Goal: Transaction & Acquisition: Purchase product/service

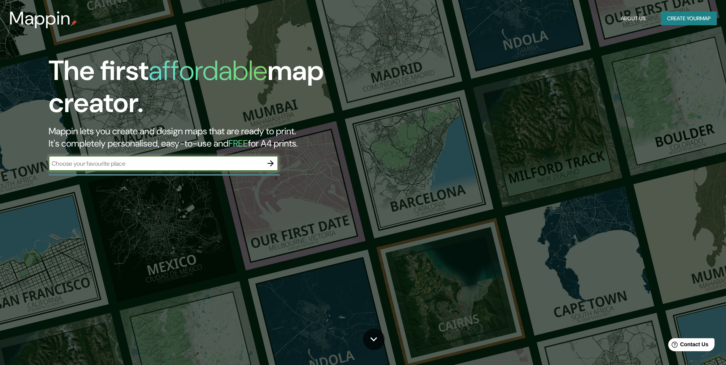
type input "[STREET_ADDRESS][PERSON_NAME]"
click at [271, 163] on icon "button" at bounding box center [270, 163] width 9 height 9
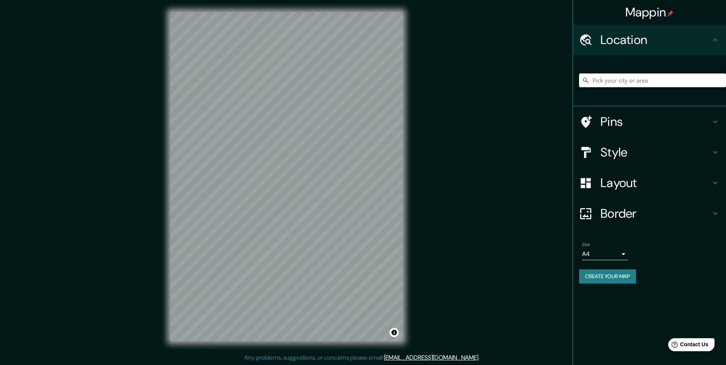
click at [611, 85] on input "Pick your city or area" at bounding box center [652, 80] width 147 height 14
paste input "[STREET_ADDRESS][PERSON_NAME]"
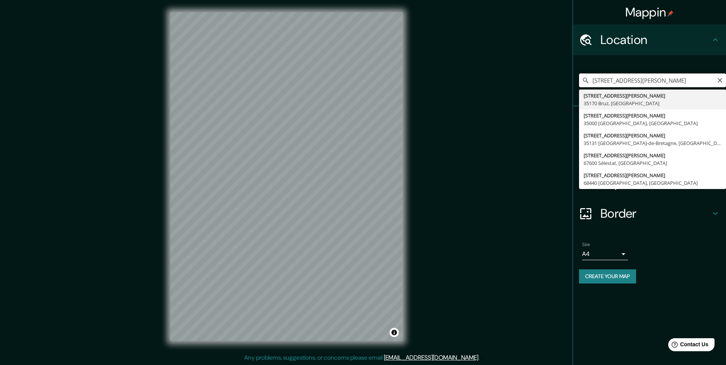
type input "[STREET_ADDRESS][PERSON_NAME]"
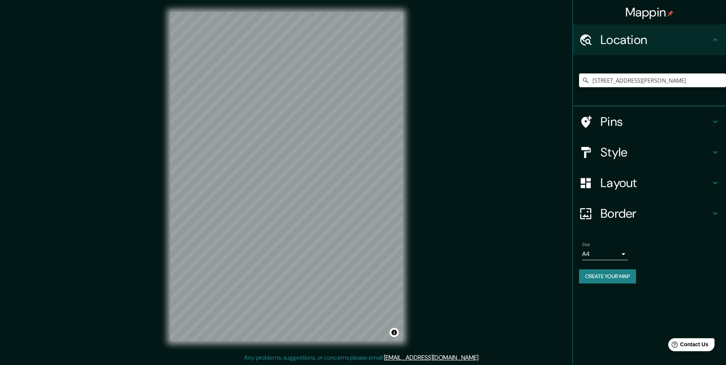
click at [610, 117] on h4 "Pins" at bounding box center [655, 121] width 110 height 15
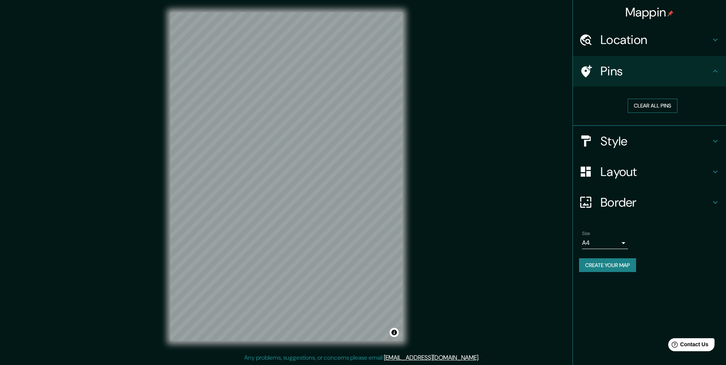
click at [639, 107] on button "Clear all pins" at bounding box center [653, 106] width 50 height 14
click at [631, 80] on div "Pins" at bounding box center [649, 71] width 153 height 31
click at [680, 73] on h4 "Pins" at bounding box center [655, 71] width 110 height 15
click at [603, 259] on button "Create your map" at bounding box center [607, 265] width 57 height 14
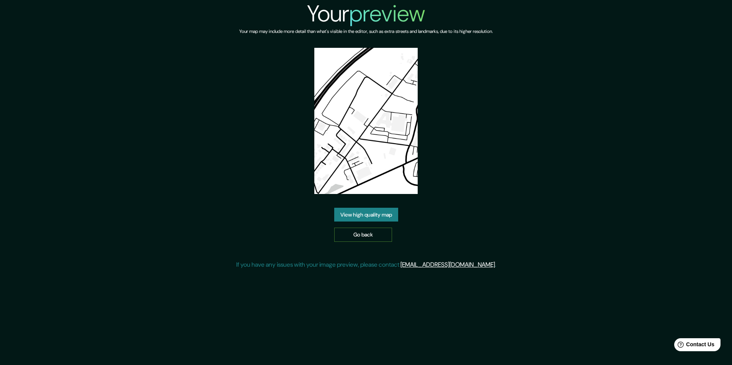
click at [366, 235] on link "Go back" at bounding box center [363, 235] width 58 height 14
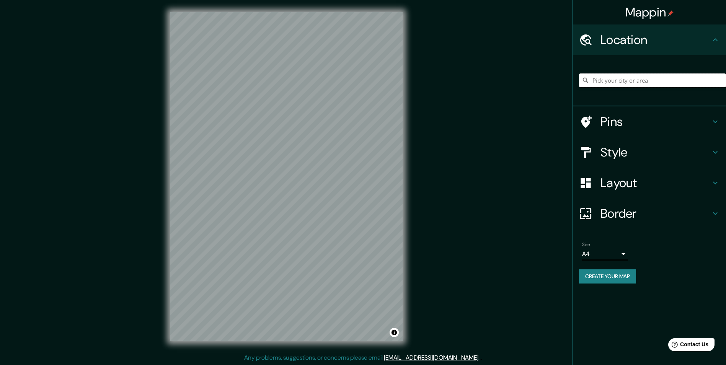
click at [636, 78] on input "Pick your city or area" at bounding box center [652, 80] width 147 height 14
paste input "[STREET_ADDRESS][PERSON_NAME]"
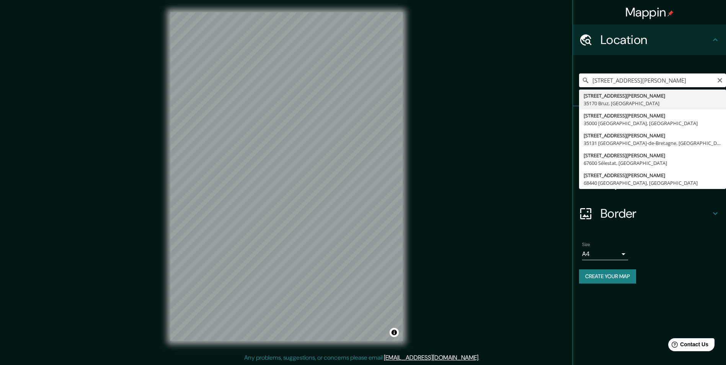
type input "[STREET_ADDRESS][PERSON_NAME]"
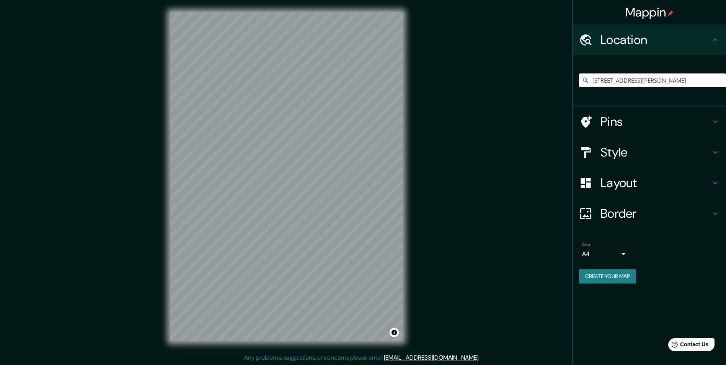
click at [586, 120] on icon at bounding box center [586, 122] width 11 height 12
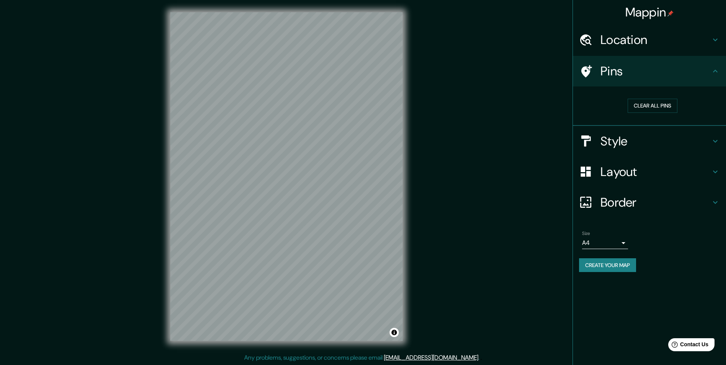
click at [721, 67] on div "Pins" at bounding box center [649, 71] width 153 height 31
click at [702, 68] on h4 "Pins" at bounding box center [655, 71] width 110 height 15
click at [626, 171] on h4 "Layout" at bounding box center [655, 171] width 110 height 15
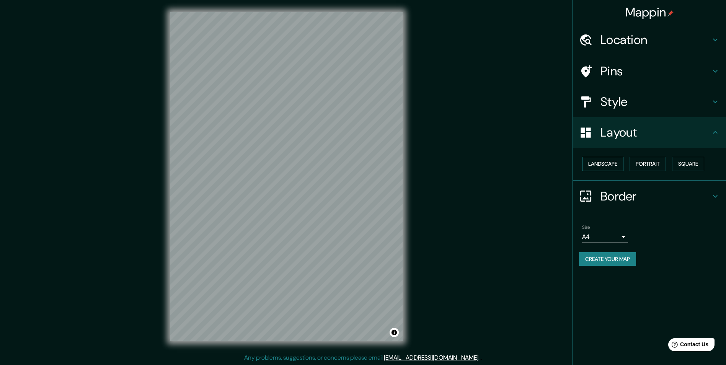
click at [592, 165] on button "Landscape" at bounding box center [602, 164] width 41 height 14
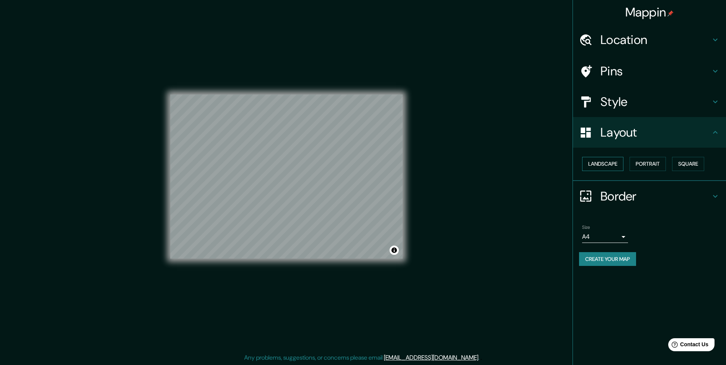
click at [592, 165] on button "Landscape" at bounding box center [602, 164] width 41 height 14
click at [643, 164] on button "Portrait" at bounding box center [648, 164] width 36 height 14
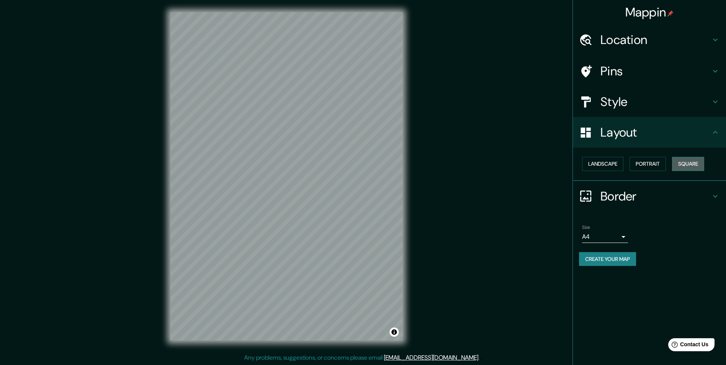
click at [681, 162] on button "Square" at bounding box center [688, 164] width 32 height 14
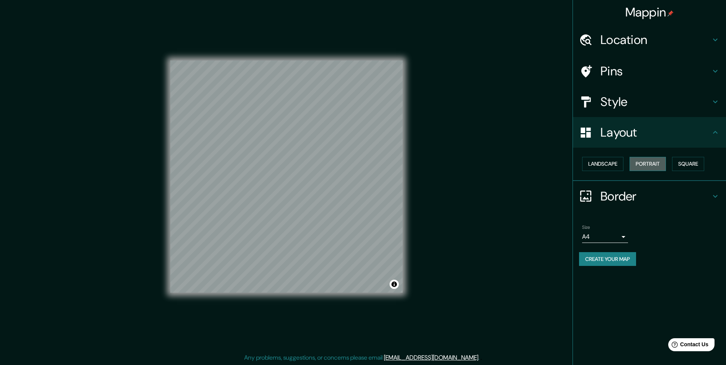
click at [659, 163] on button "Portrait" at bounding box center [648, 164] width 36 height 14
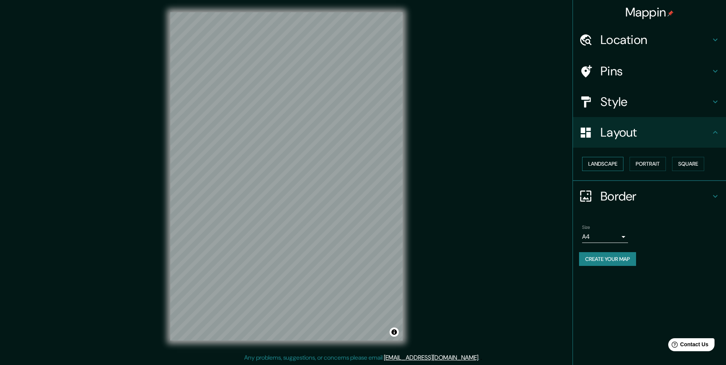
click at [605, 163] on button "Landscape" at bounding box center [602, 164] width 41 height 14
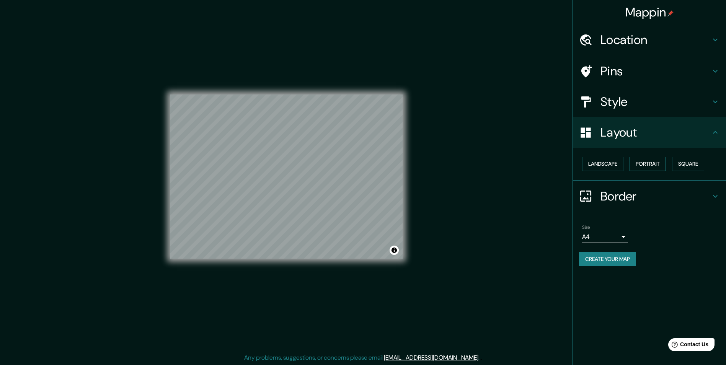
click at [639, 163] on button "Portrait" at bounding box center [648, 164] width 36 height 14
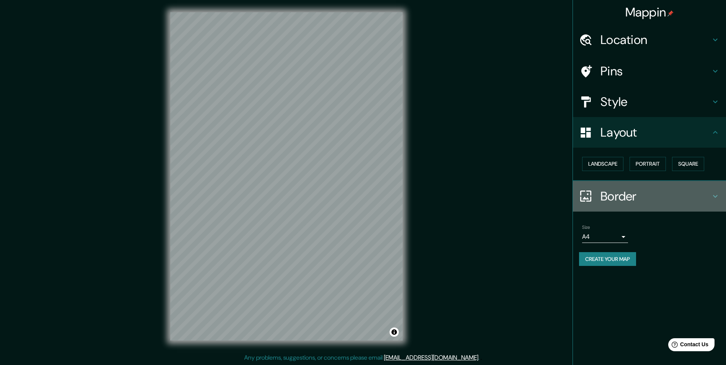
click at [622, 196] on h4 "Border" at bounding box center [655, 196] width 110 height 15
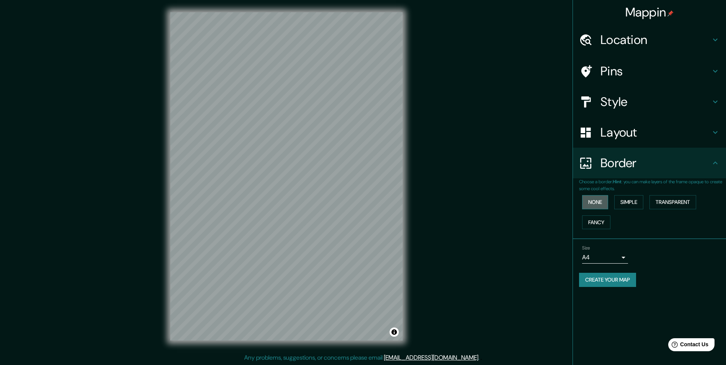
click at [599, 198] on button "None" at bounding box center [595, 202] width 26 height 14
click at [623, 200] on button "Simple" at bounding box center [628, 202] width 29 height 14
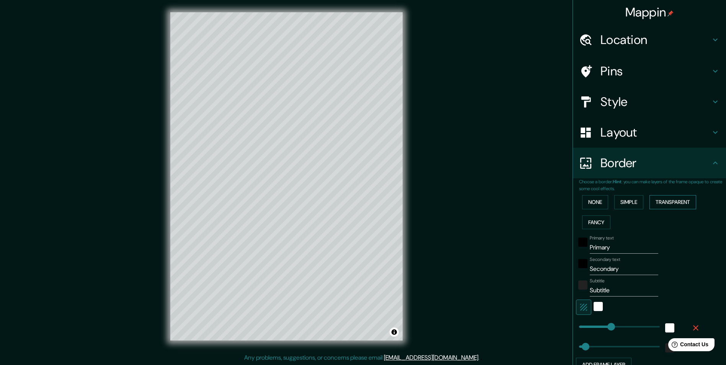
click at [656, 200] on button "Transparent" at bounding box center [672, 202] width 47 height 14
click at [595, 219] on button "Fancy" at bounding box center [596, 222] width 28 height 14
click at [615, 75] on h4 "Pins" at bounding box center [655, 71] width 110 height 15
type input "243"
type input "49"
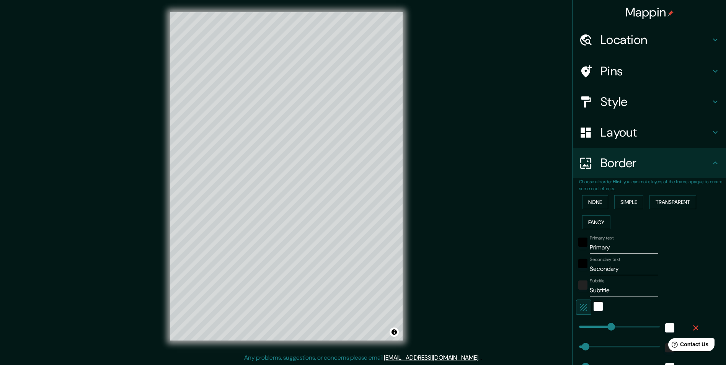
type input "49"
type input "24"
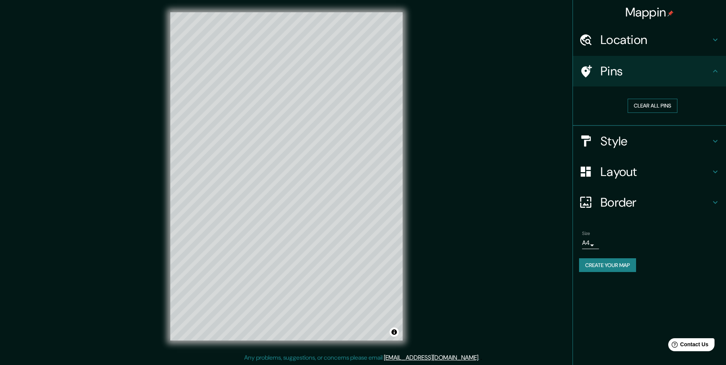
click at [651, 103] on button "Clear all pins" at bounding box center [653, 106] width 50 height 14
click at [569, 71] on div "Mappin Location [STREET_ADDRESS][PERSON_NAME] Pins Clear all pins Style Layout …" at bounding box center [363, 183] width 726 height 366
click at [584, 72] on icon at bounding box center [586, 71] width 11 height 12
click at [653, 70] on h4 "Pins" at bounding box center [655, 71] width 110 height 15
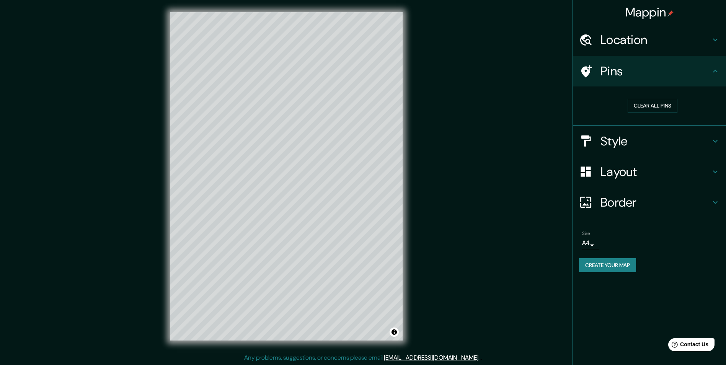
click at [685, 73] on h4 "Pins" at bounding box center [655, 71] width 110 height 15
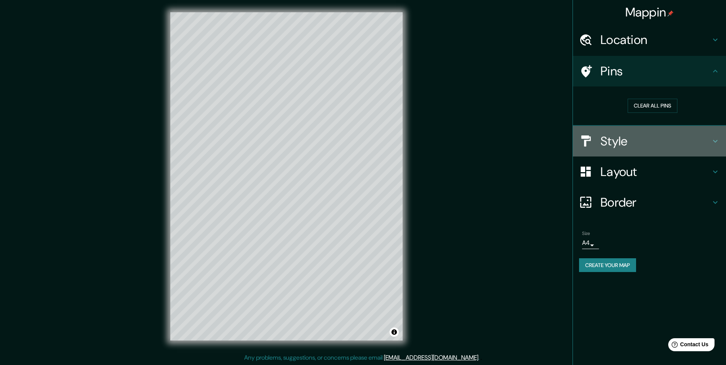
click at [618, 137] on h4 "Style" at bounding box center [655, 141] width 110 height 15
type input "243"
type input "49"
type input "24"
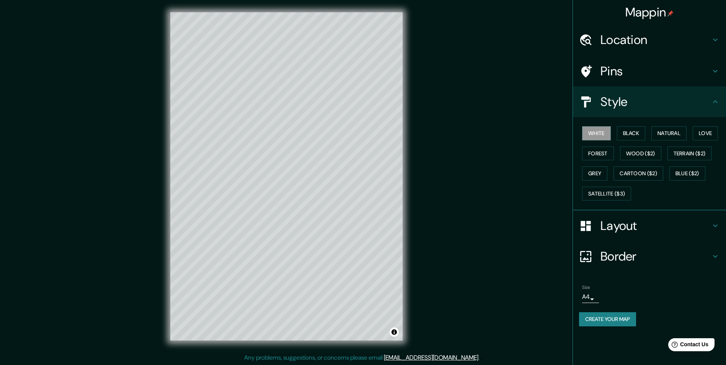
scroll to position [0, 0]
click at [595, 296] on body "Mappin Location [STREET_ADDRESS][PERSON_NAME] Pins Style White Black Natural Lo…" at bounding box center [363, 182] width 726 height 365
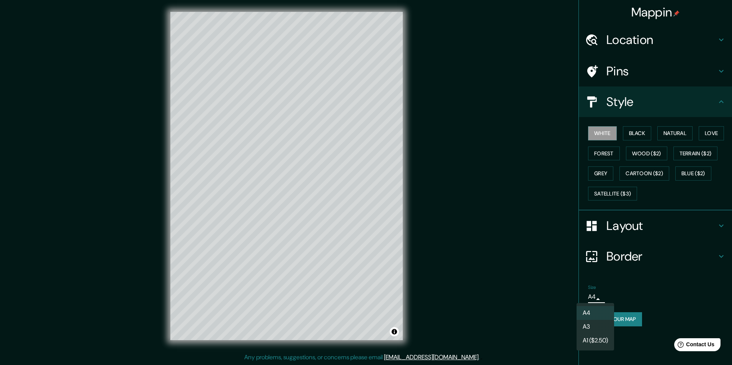
click at [540, 269] on div at bounding box center [366, 182] width 732 height 365
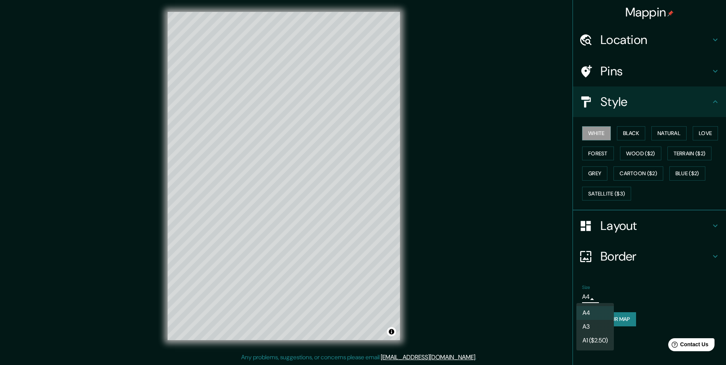
click at [585, 295] on body "Mappin Location [STREET_ADDRESS][PERSON_NAME] Pins Style White Black Natural Lo…" at bounding box center [363, 182] width 726 height 365
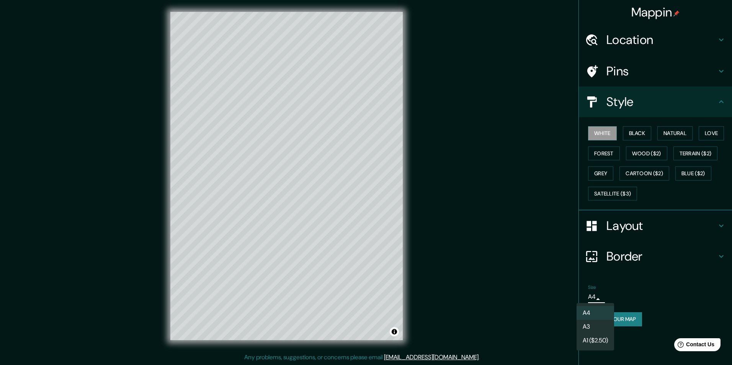
click at [498, 277] on div at bounding box center [366, 182] width 732 height 365
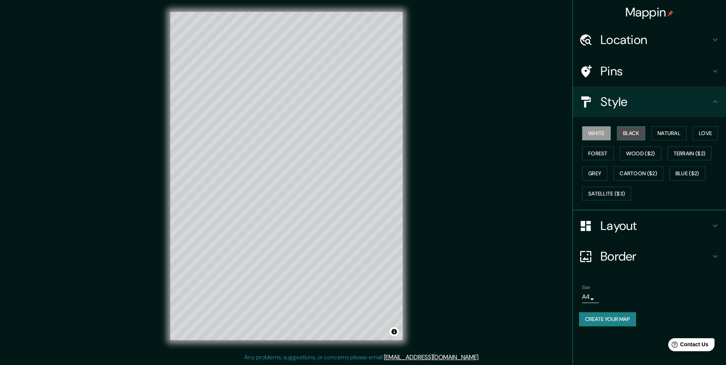
click at [632, 133] on button "Black" at bounding box center [631, 133] width 29 height 14
click at [653, 132] on button "Natural" at bounding box center [668, 133] width 35 height 14
click at [701, 132] on button "Love" at bounding box center [705, 133] width 25 height 14
click at [679, 133] on button "Natural" at bounding box center [668, 133] width 35 height 14
click at [683, 153] on button "Terrain ($2)" at bounding box center [689, 154] width 44 height 14
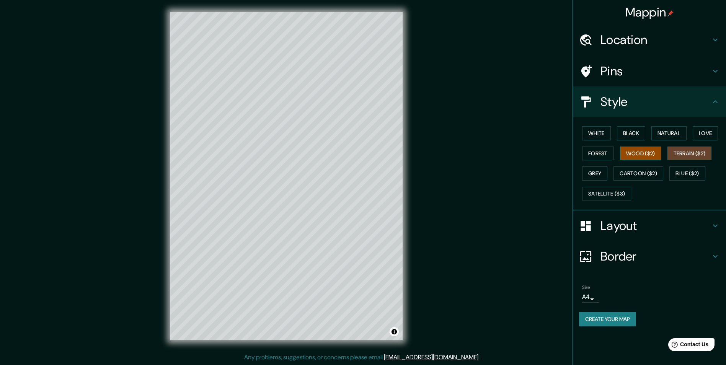
click at [651, 155] on button "Wood ($2)" at bounding box center [640, 154] width 41 height 14
click at [602, 153] on button "Forest" at bounding box center [598, 154] width 32 height 14
click at [633, 158] on button "Wood ($2)" at bounding box center [640, 154] width 41 height 14
click at [599, 173] on button "Grey" at bounding box center [594, 173] width 25 height 14
click at [632, 171] on button "Cartoon ($2)" at bounding box center [639, 173] width 50 height 14
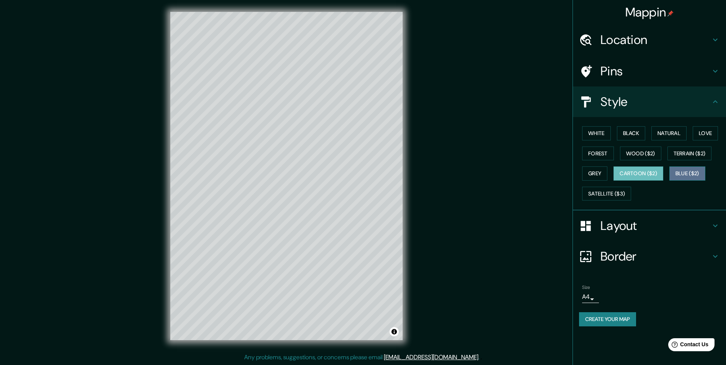
click at [681, 171] on button "Blue ($2)" at bounding box center [687, 173] width 36 height 14
click at [608, 192] on button "Satellite ($3)" at bounding box center [606, 194] width 49 height 14
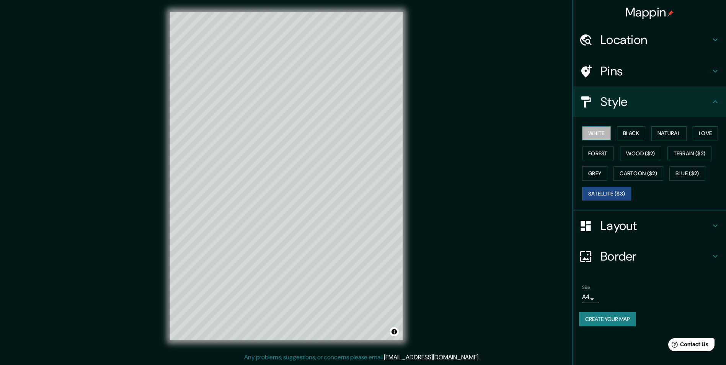
click at [596, 130] on button "White" at bounding box center [596, 133] width 29 height 14
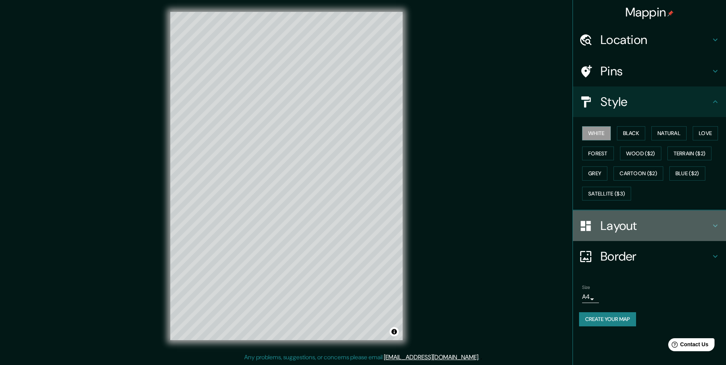
click at [619, 226] on h4 "Layout" at bounding box center [655, 225] width 110 height 15
type input "243"
type input "49"
type input "24"
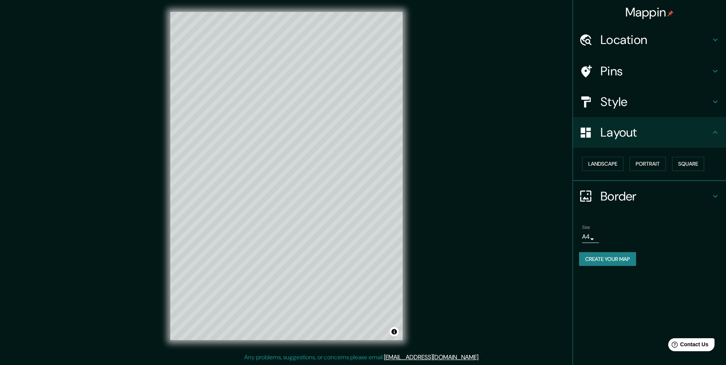
click at [623, 191] on h4 "Border" at bounding box center [655, 196] width 110 height 15
type input "243"
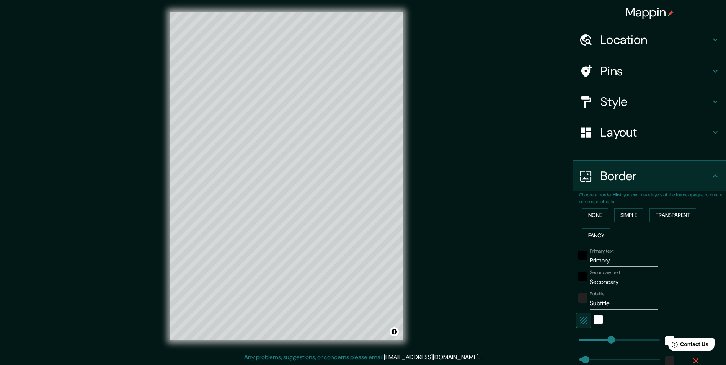
type input "49"
type input "24"
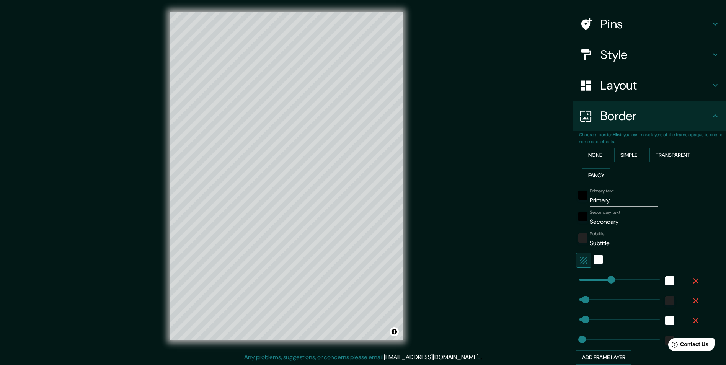
scroll to position [110, 0]
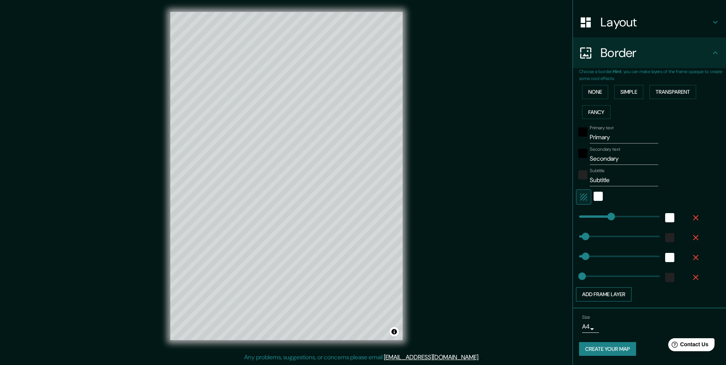
click at [611, 292] on button "Add frame layer" at bounding box center [603, 294] width 55 height 14
type input "243"
type input "49"
type input "24"
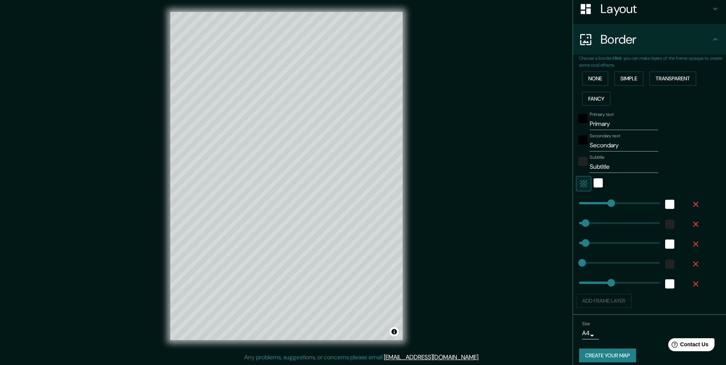
scroll to position [130, 0]
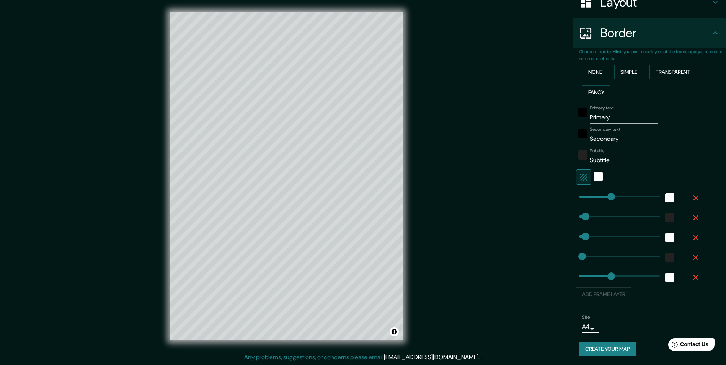
type input "243"
click at [595, 295] on div "Add frame layer" at bounding box center [639, 294] width 126 height 14
type input "243"
click at [691, 196] on icon "button" at bounding box center [695, 197] width 9 height 9
type input "49"
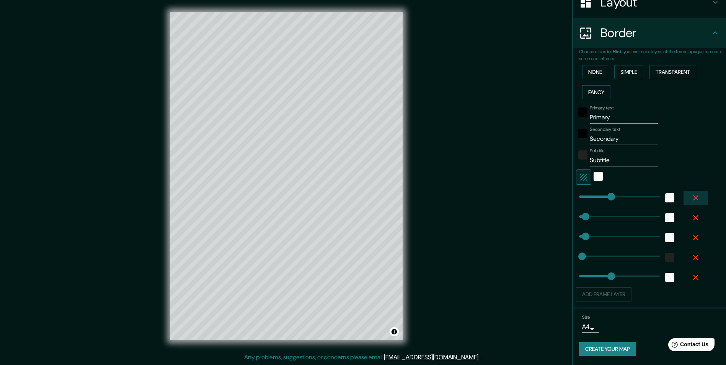
scroll to position [110, 0]
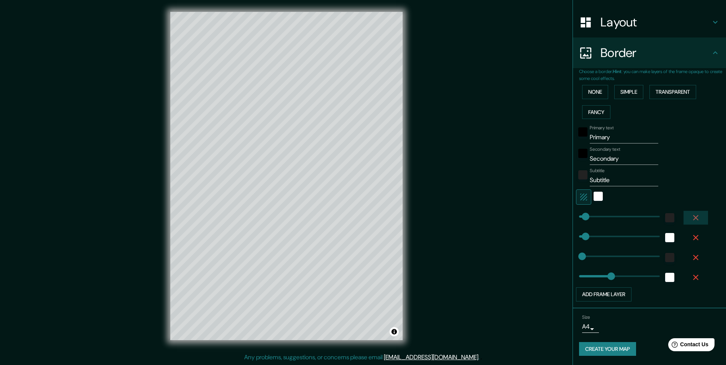
click at [690, 222] on button "button" at bounding box center [696, 218] width 24 height 14
type input "49"
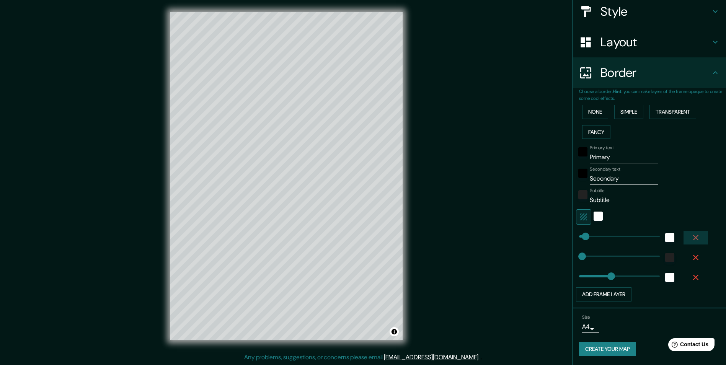
click at [691, 241] on icon "button" at bounding box center [695, 237] width 9 height 9
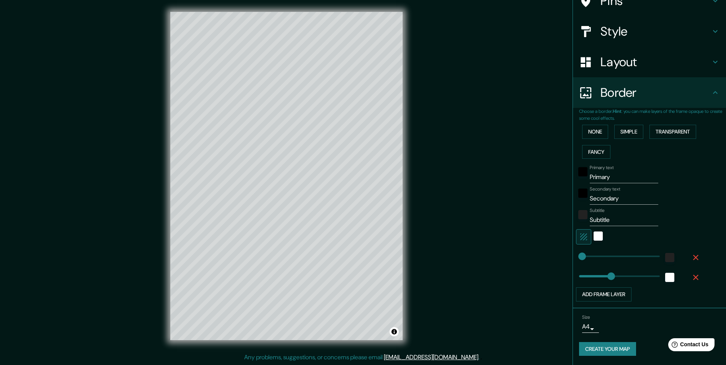
click at [691, 261] on icon "button" at bounding box center [695, 257] width 9 height 9
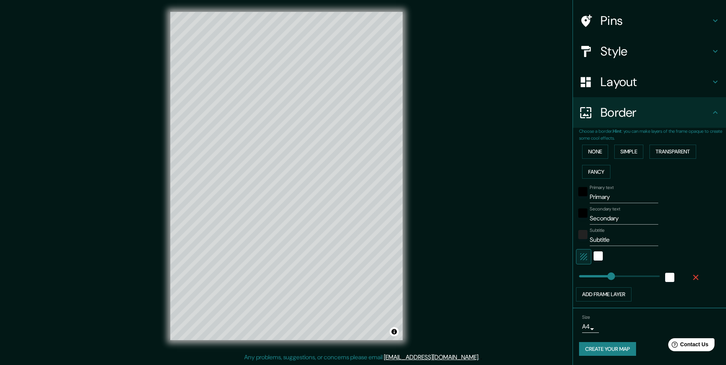
click at [691, 274] on icon "button" at bounding box center [695, 277] width 9 height 9
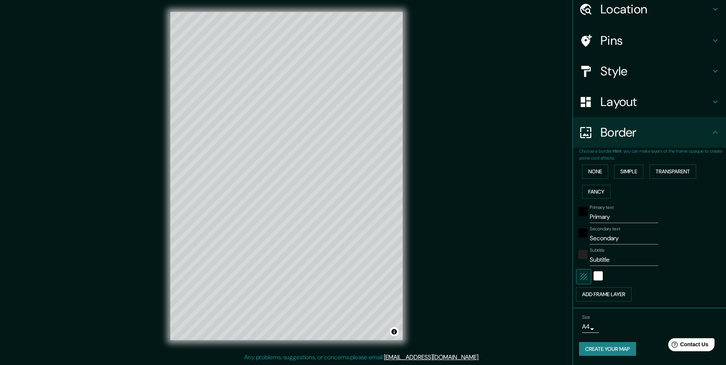
scroll to position [31, 0]
click at [392, 330] on button "Toggle attribution" at bounding box center [394, 331] width 9 height 9
click at [430, 269] on div "Mappin Location [STREET_ADDRESS][PERSON_NAME] Pins Style Layout Border Choose a…" at bounding box center [363, 183] width 726 height 366
click at [631, 100] on h4 "Layout" at bounding box center [655, 101] width 110 height 15
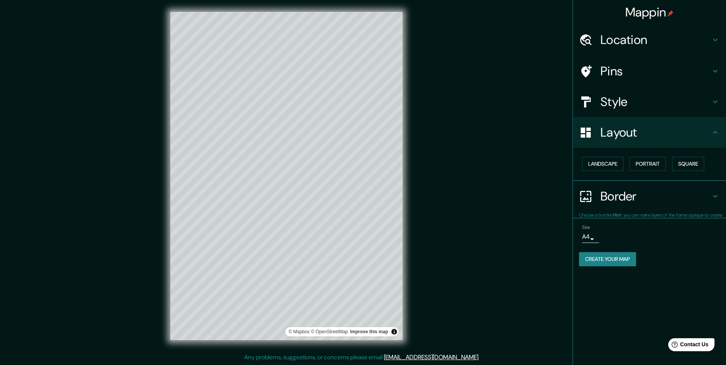
scroll to position [0, 0]
click at [617, 122] on div "Layout" at bounding box center [649, 132] width 153 height 31
click at [609, 196] on h4 "Border" at bounding box center [655, 196] width 110 height 15
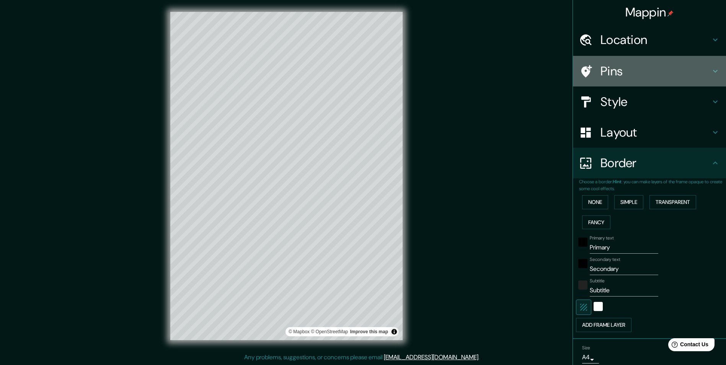
click at [612, 62] on div "Pins" at bounding box center [649, 71] width 153 height 31
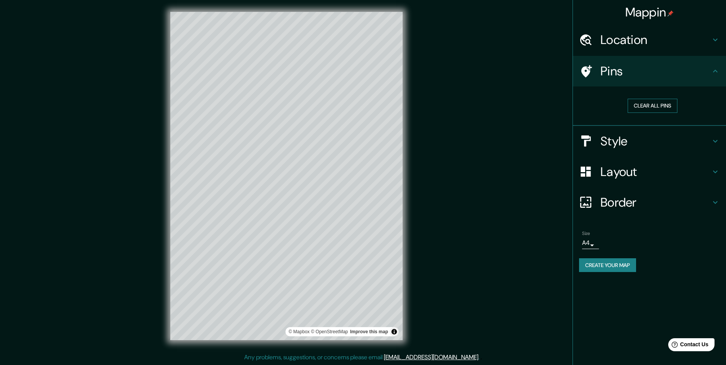
click at [642, 106] on button "Clear all pins" at bounding box center [653, 106] width 50 height 14
click at [607, 204] on h4 "Border" at bounding box center [655, 202] width 110 height 15
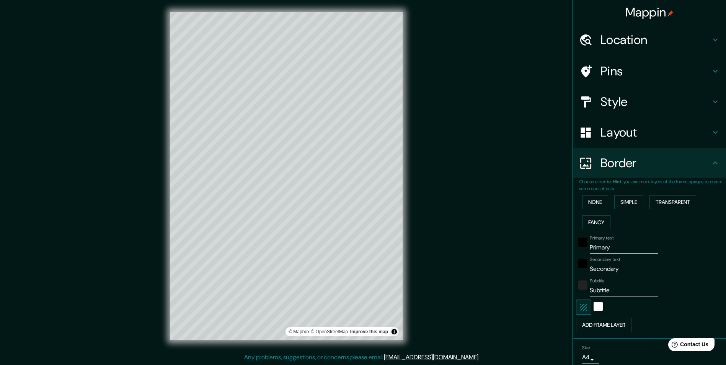
click at [613, 45] on h4 "Location" at bounding box center [655, 39] width 110 height 15
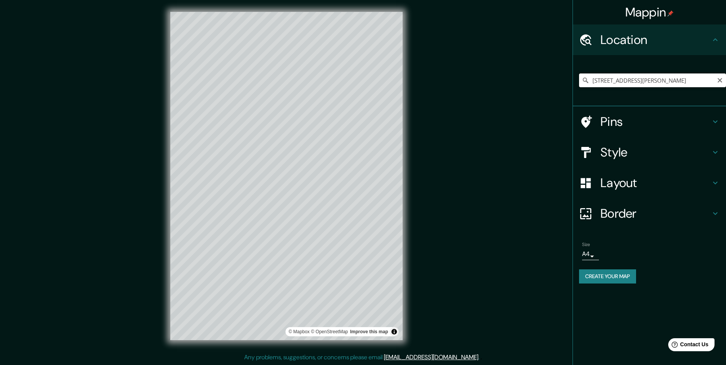
click at [710, 78] on input "[STREET_ADDRESS][PERSON_NAME]" at bounding box center [652, 80] width 147 height 14
click at [584, 81] on icon at bounding box center [585, 80] width 5 height 5
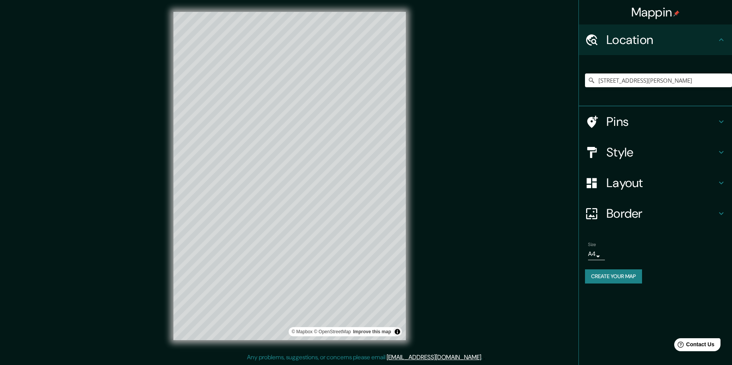
click at [589, 253] on body "Mappin Location [STREET_ADDRESS][PERSON_NAME] Pins Style Layout Border Choose a…" at bounding box center [366, 182] width 732 height 365
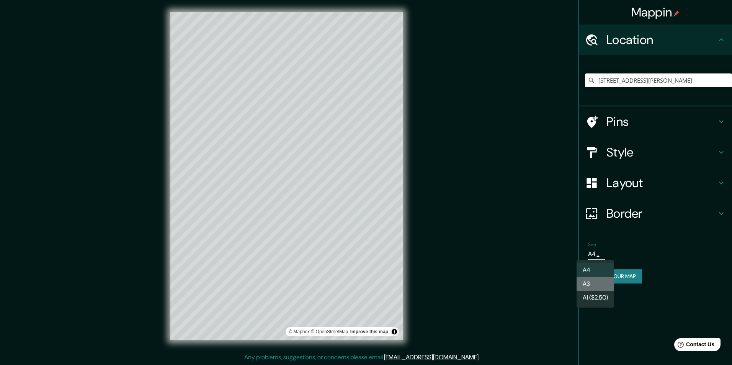
click at [590, 286] on li "A3" at bounding box center [595, 284] width 38 height 14
type input "a4"
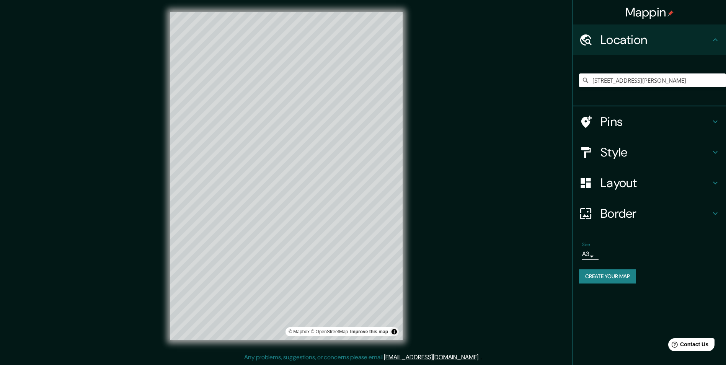
click at [649, 206] on h4 "Border" at bounding box center [655, 213] width 110 height 15
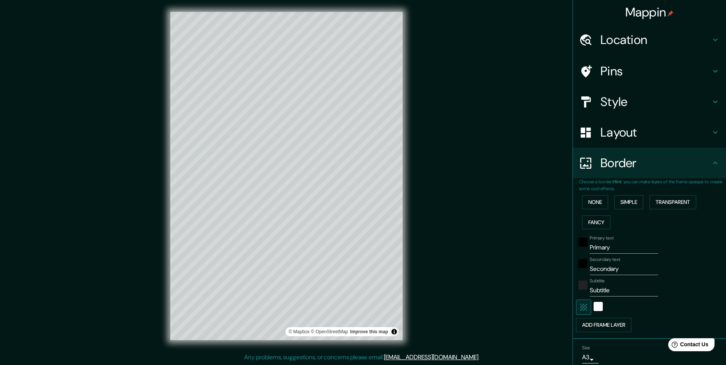
click at [655, 97] on h4 "Style" at bounding box center [655, 101] width 110 height 15
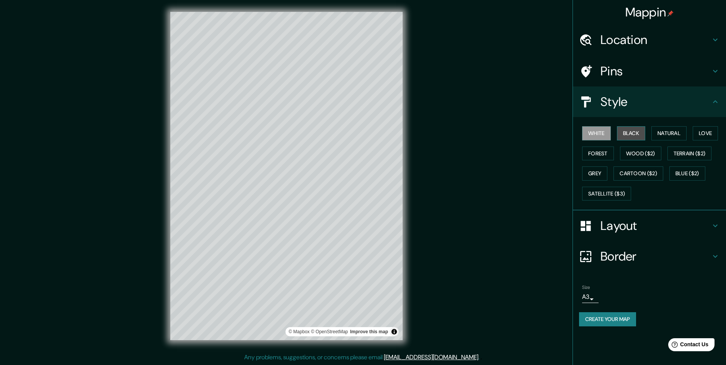
click at [629, 132] on button "Black" at bounding box center [631, 133] width 29 height 14
click at [660, 129] on button "Natural" at bounding box center [668, 133] width 35 height 14
click at [708, 130] on button "Love" at bounding box center [705, 133] width 25 height 14
click at [600, 153] on button "Forest" at bounding box center [598, 154] width 32 height 14
click at [597, 171] on button "Grey" at bounding box center [594, 173] width 25 height 14
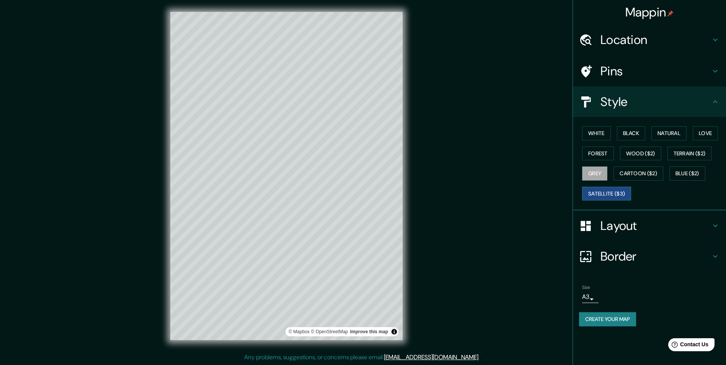
click at [600, 192] on button "Satellite ($3)" at bounding box center [606, 194] width 49 height 14
click at [626, 175] on button "Cartoon ($2)" at bounding box center [639, 173] width 50 height 14
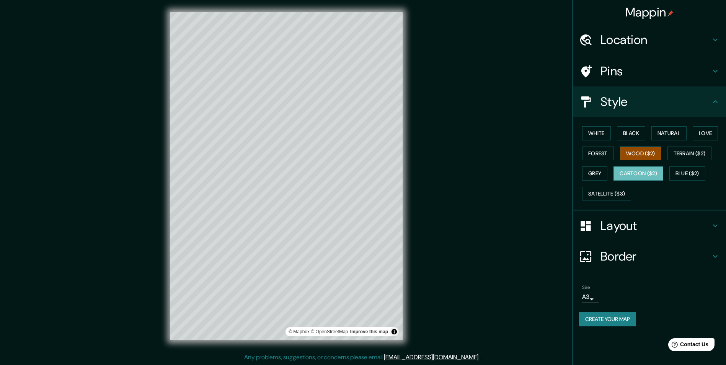
click at [643, 150] on button "Wood ($2)" at bounding box center [640, 154] width 41 height 14
click at [686, 149] on button "Terrain ($2)" at bounding box center [689, 154] width 44 height 14
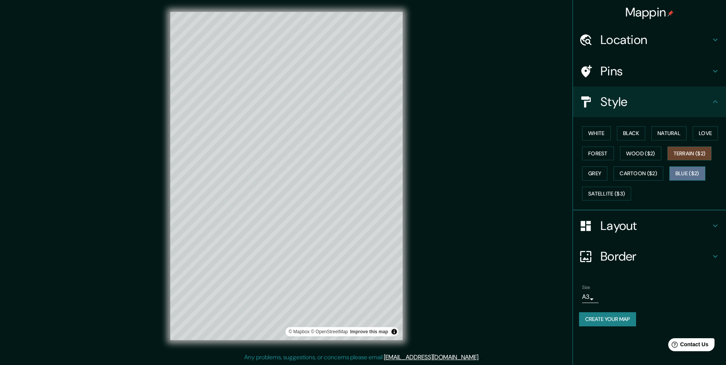
click at [681, 174] on button "Blue ($2)" at bounding box center [687, 173] width 36 height 14
click at [603, 135] on button "White" at bounding box center [596, 133] width 29 height 14
click at [622, 71] on h4 "Pins" at bounding box center [655, 71] width 110 height 15
